Goal: Information Seeking & Learning: Learn about a topic

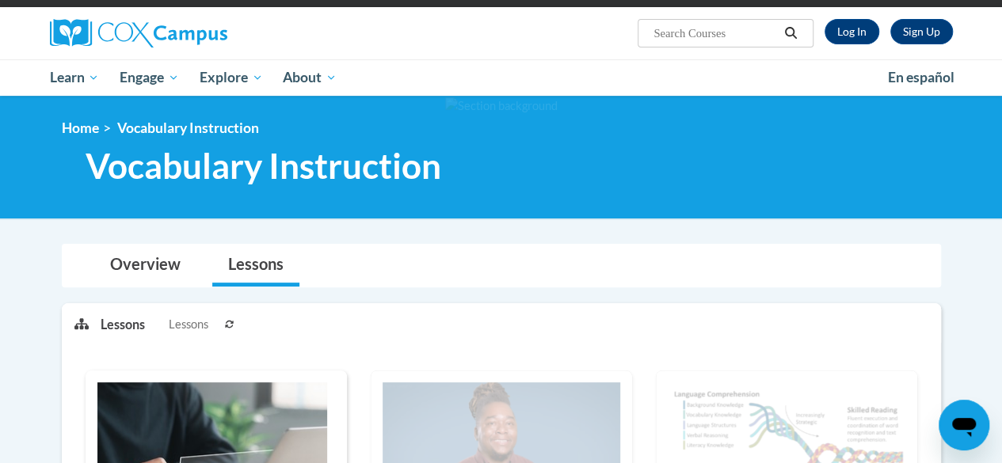
scroll to position [64, 0]
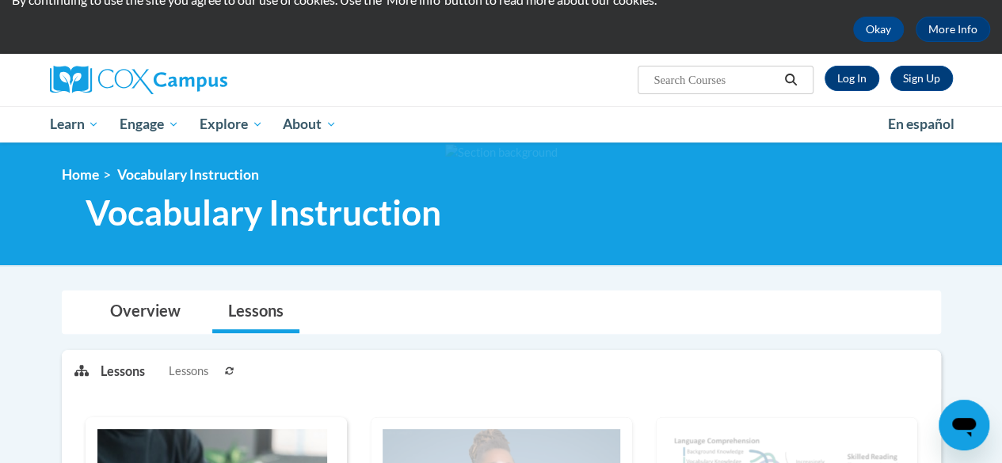
click at [667, 82] on input "Search..." at bounding box center [715, 79] width 127 height 19
type input "vocabulary"
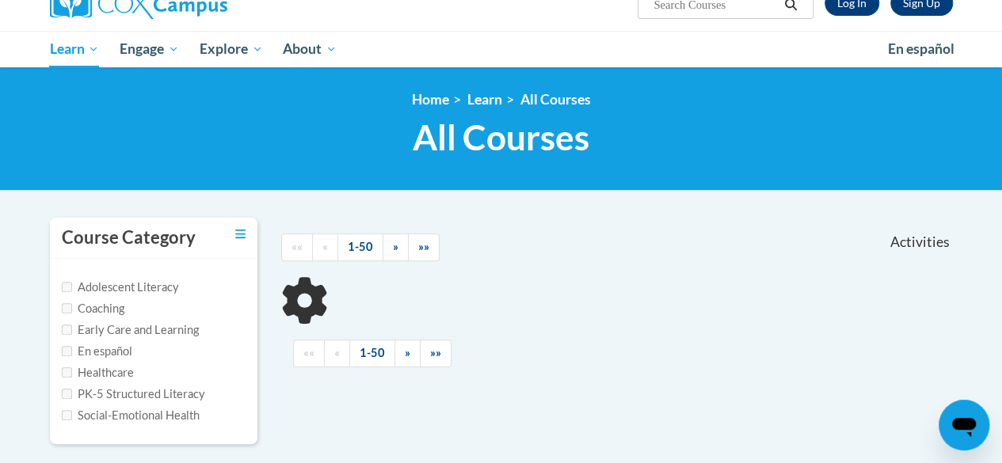
scroll to position [334, 0]
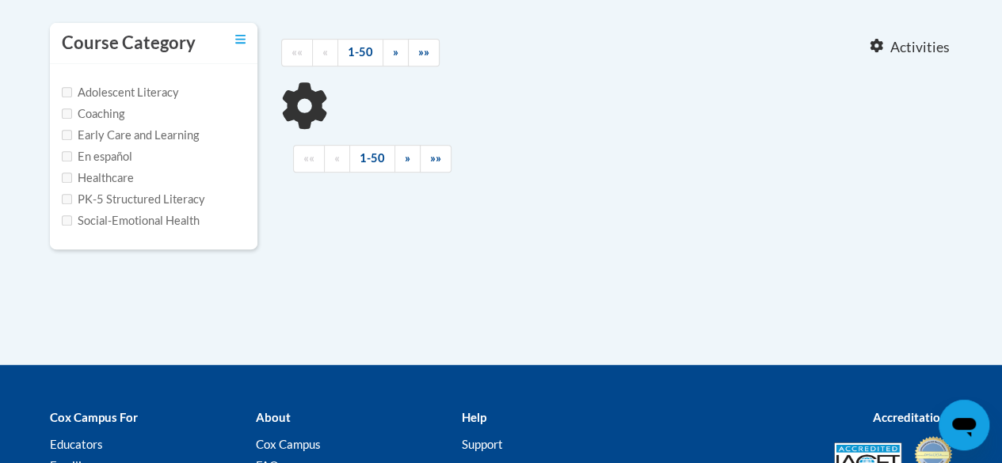
type input "vocabulary"
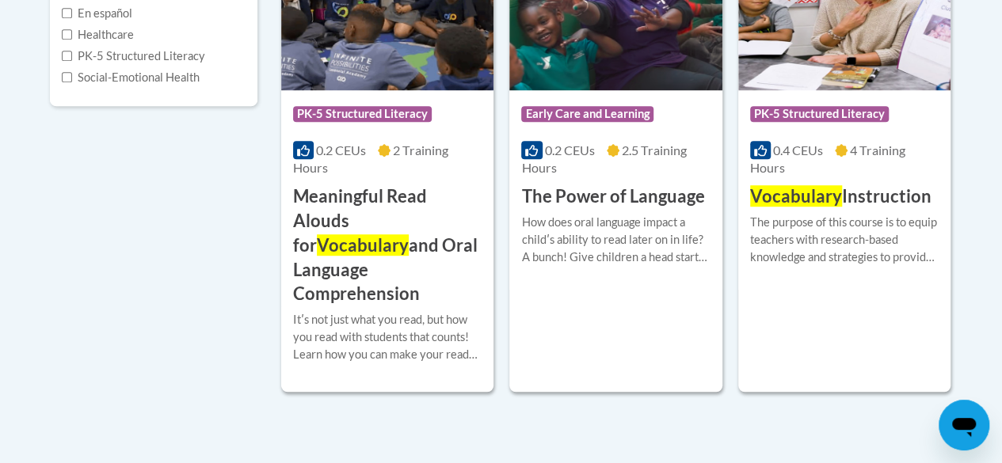
scroll to position [477, 0]
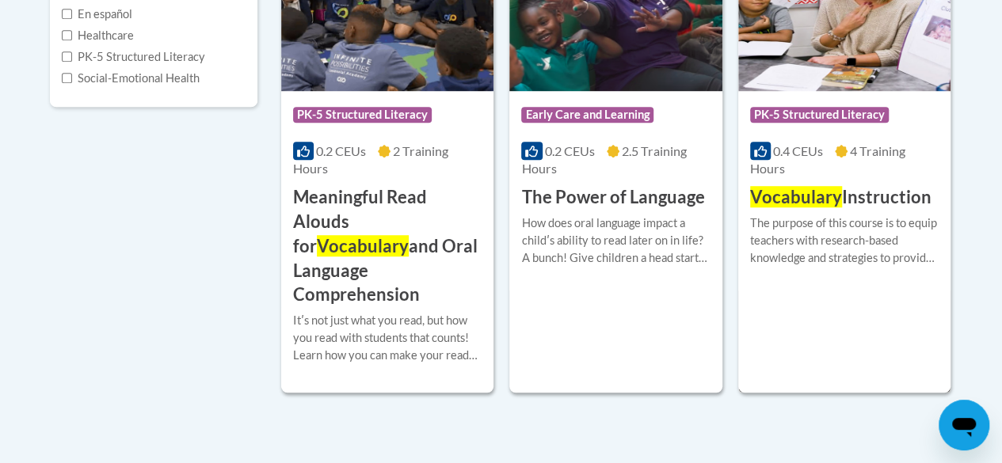
click at [809, 82] on img at bounding box center [844, 11] width 212 height 162
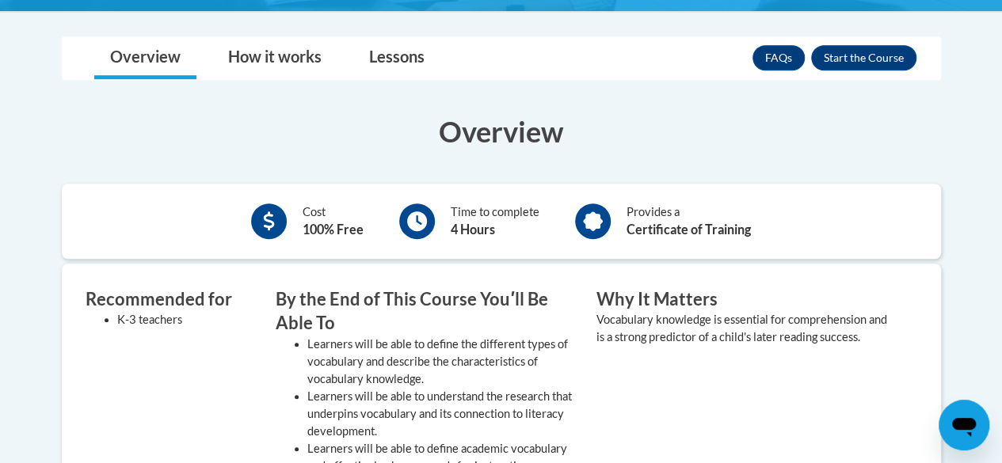
scroll to position [403, 0]
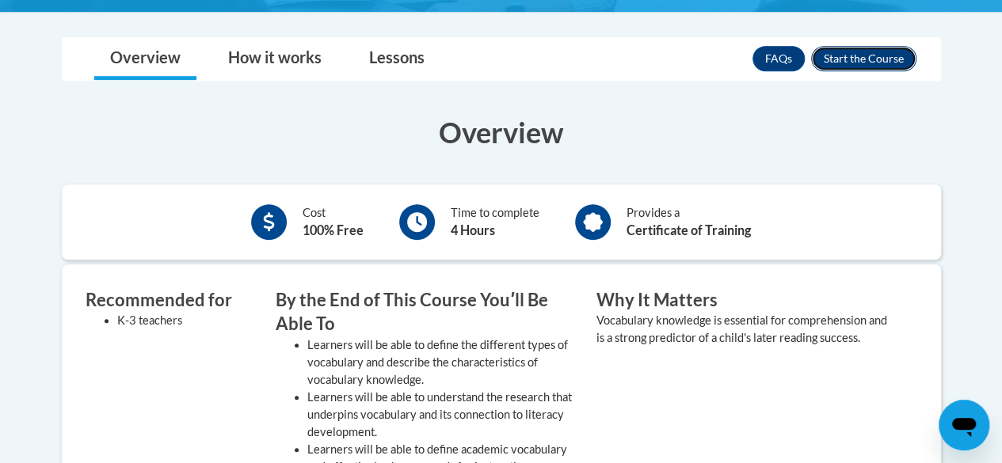
click at [858, 63] on button "Enroll" at bounding box center [863, 58] width 105 height 25
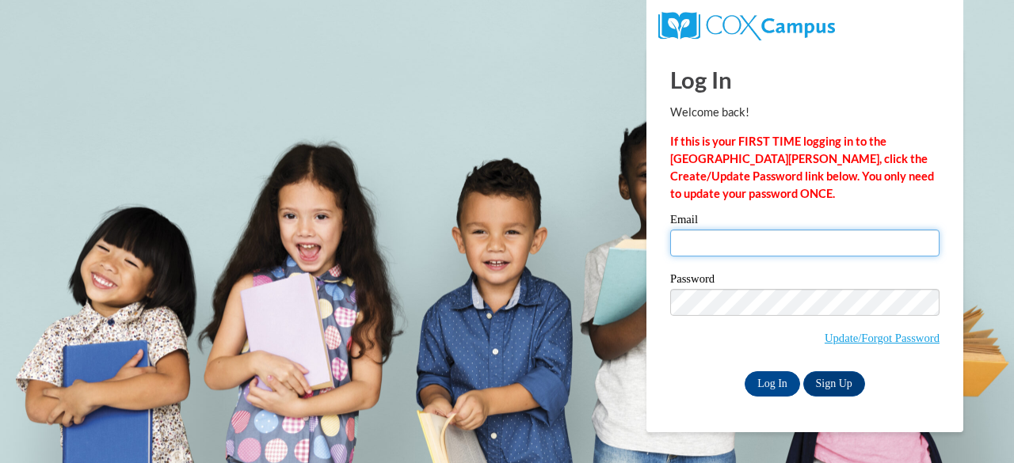
click at [692, 246] on input "Email" at bounding box center [804, 243] width 269 height 27
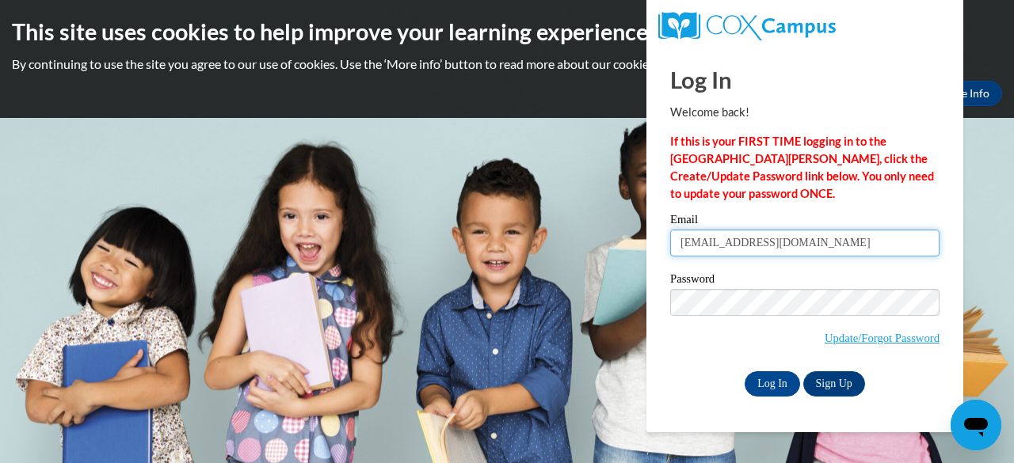
type input "[EMAIL_ADDRESS][DOMAIN_NAME]"
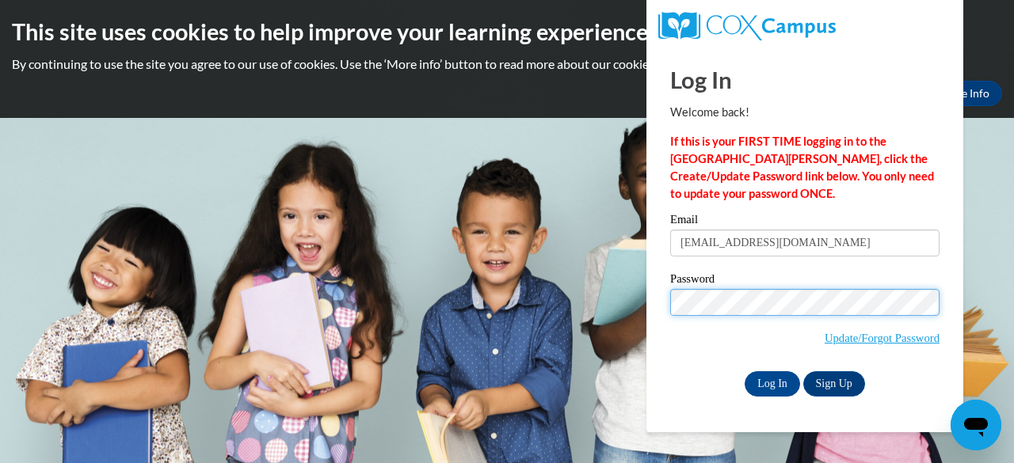
click at [744, 371] on input "Log In" at bounding box center [771, 383] width 55 height 25
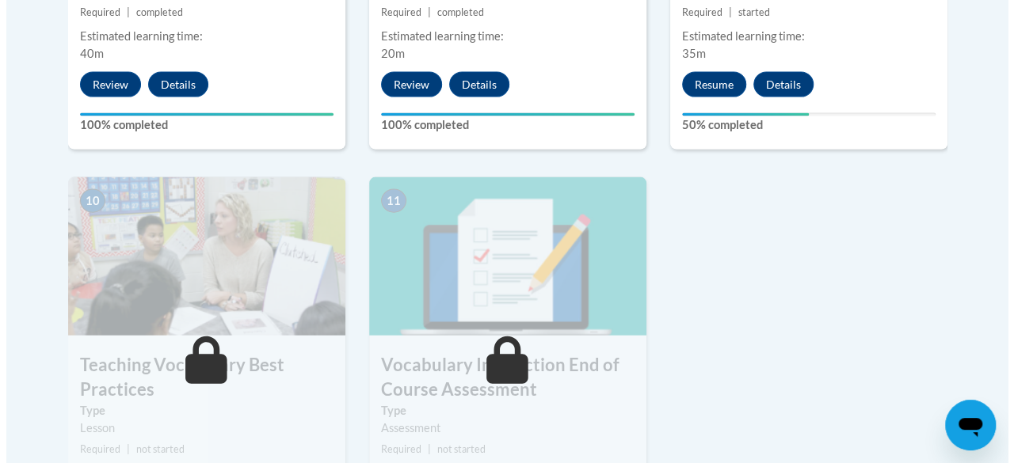
scroll to position [1596, 0]
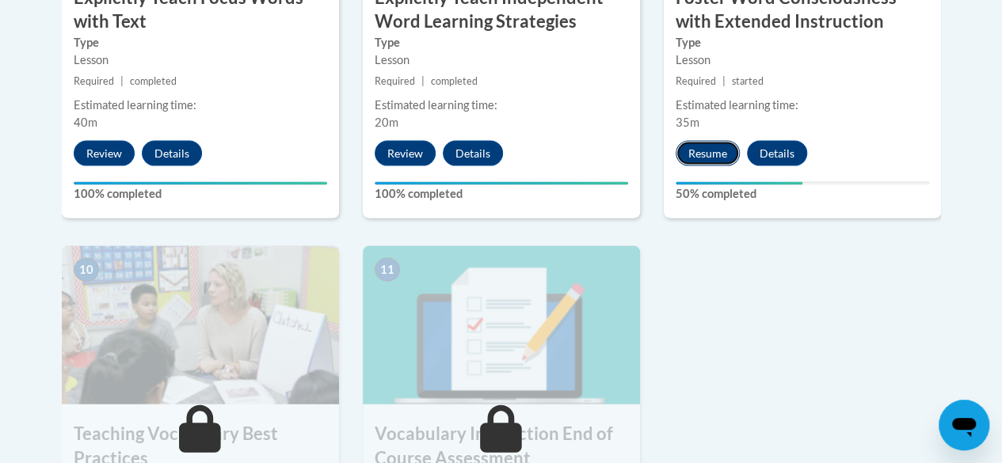
click at [702, 154] on button "Resume" at bounding box center [707, 153] width 64 height 25
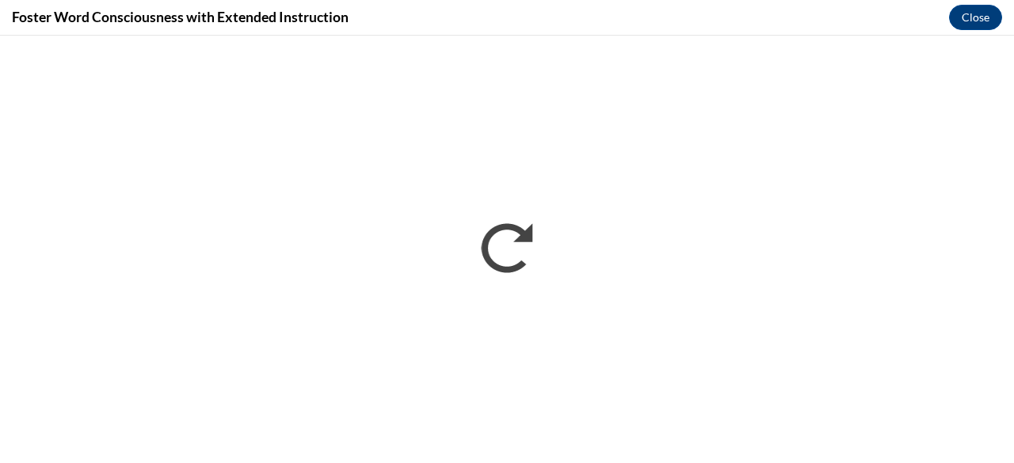
scroll to position [0, 0]
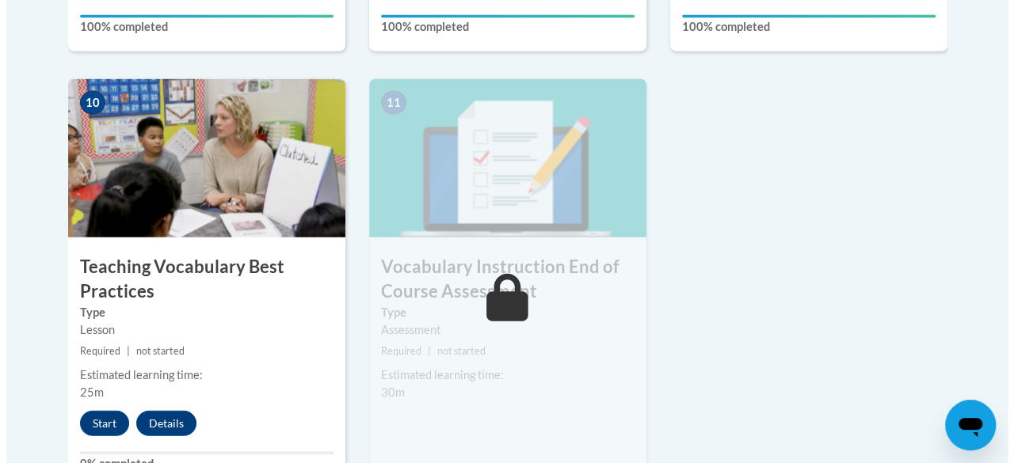
scroll to position [1764, 0]
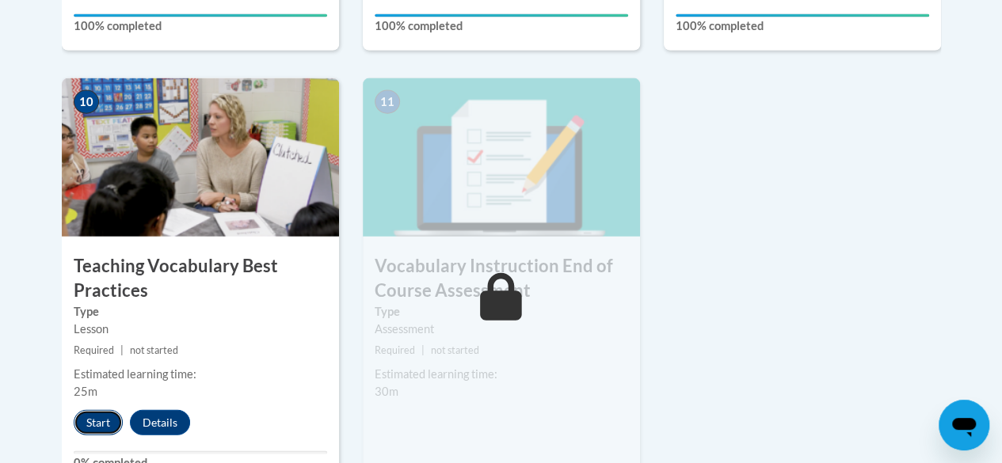
click at [103, 419] on button "Start" at bounding box center [98, 422] width 49 height 25
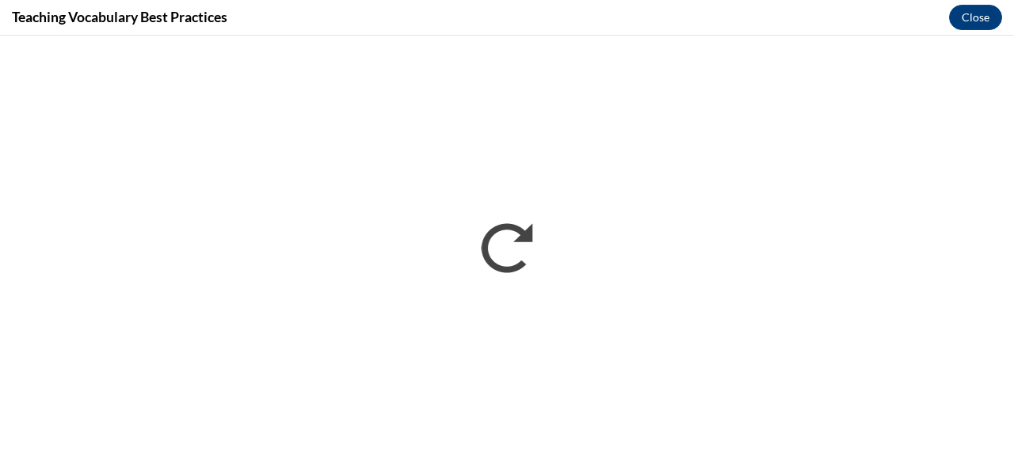
scroll to position [0, 0]
